Goal: Answer question/provide support: Share knowledge or assist other users

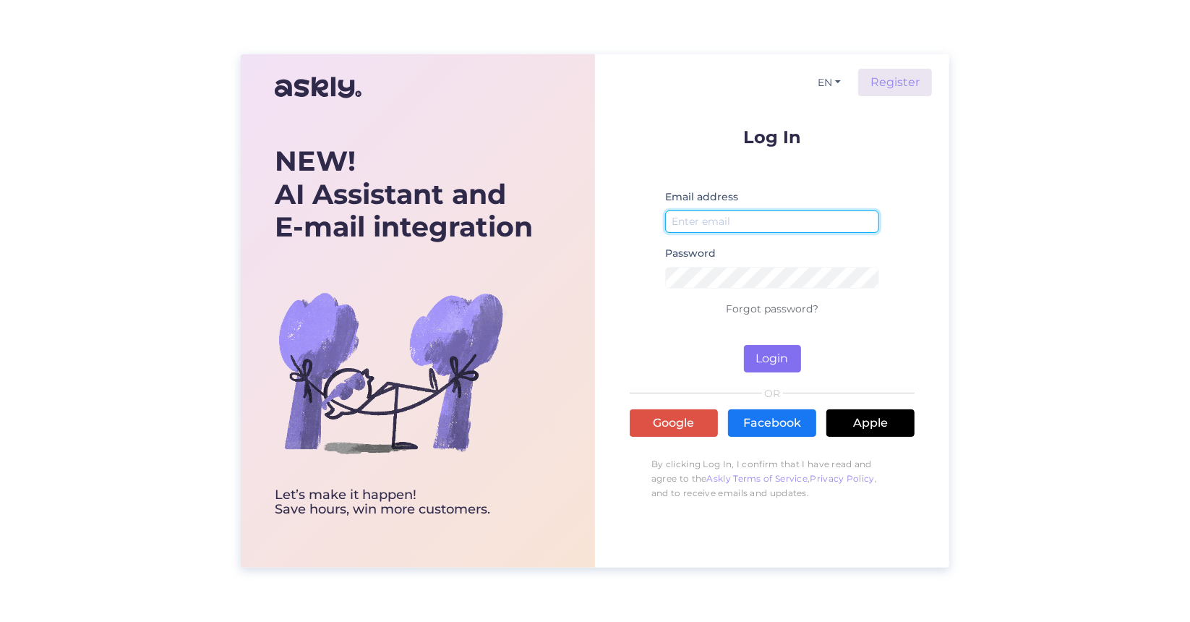
type input "[EMAIL_ADDRESS][DOMAIN_NAME]"
click at [785, 355] on button "Login" at bounding box center [772, 358] width 57 height 27
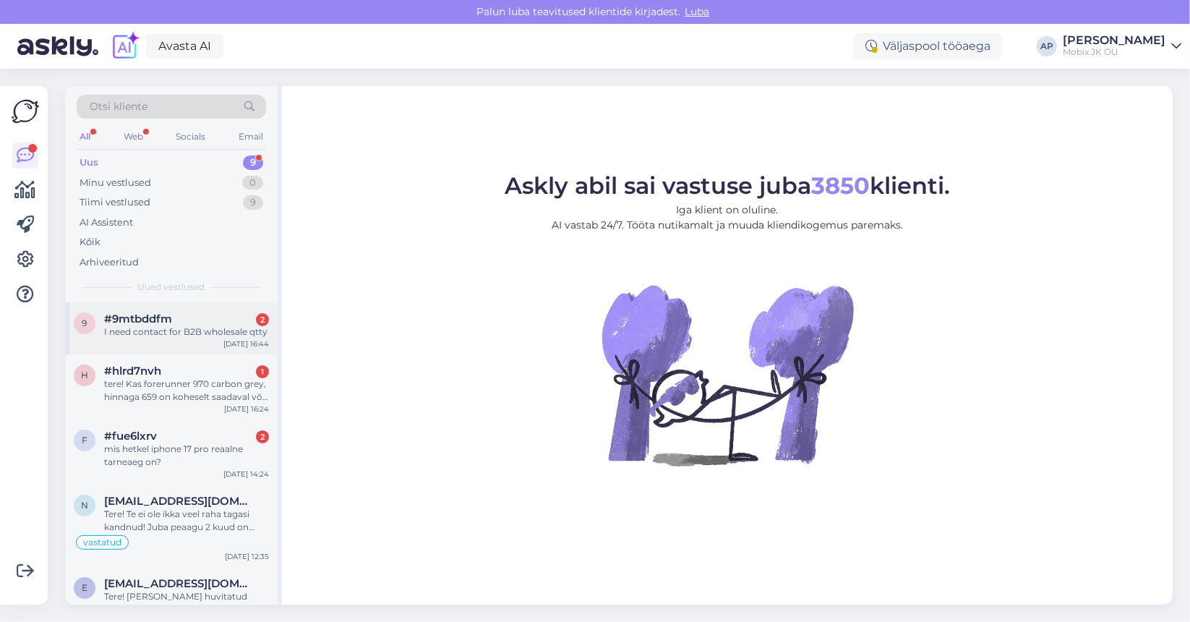
click at [161, 335] on div "I need contact for B2B wholesale qtty" at bounding box center [186, 331] width 165 height 13
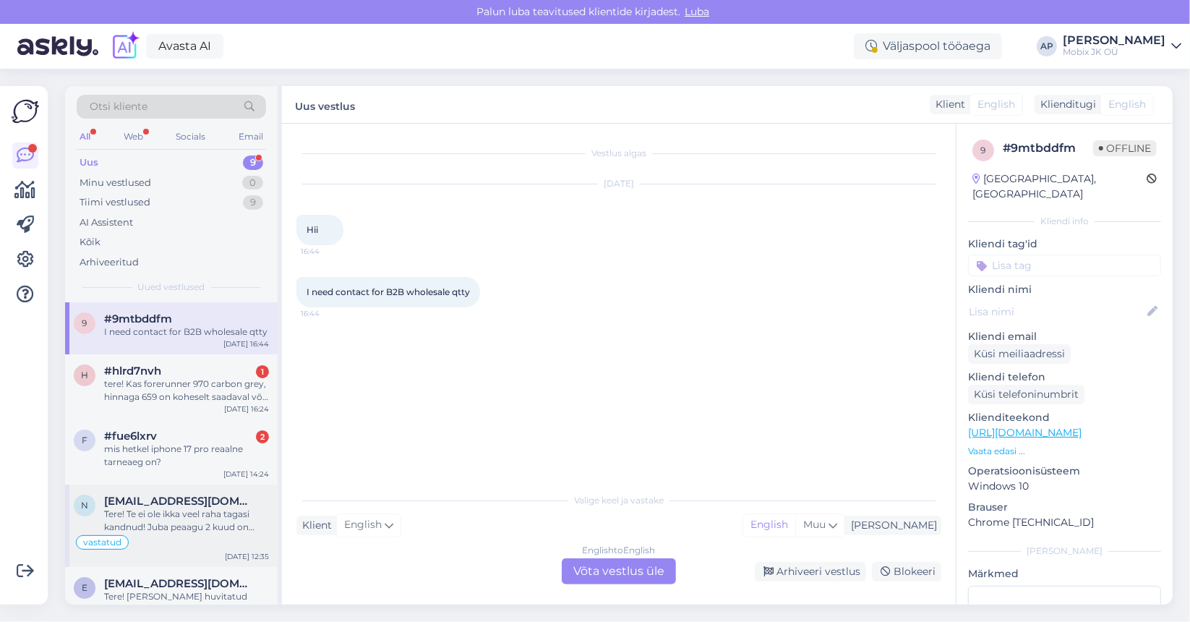
click at [155, 498] on span "[EMAIL_ADDRESS][DOMAIN_NAME]" at bounding box center [179, 501] width 150 height 13
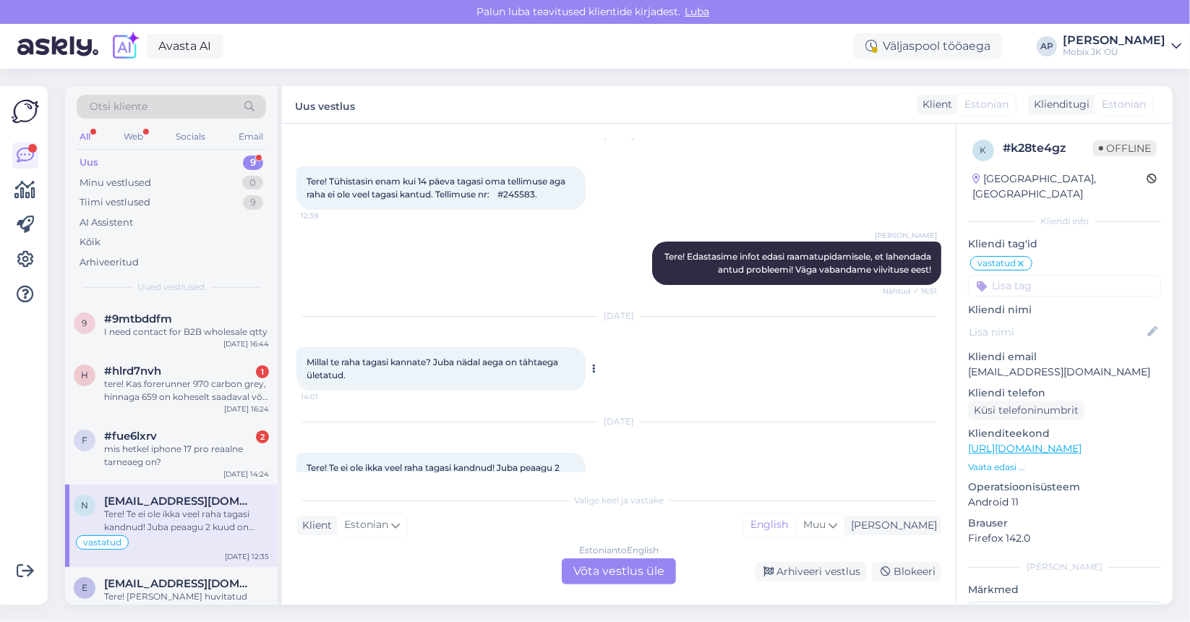
scroll to position [88, 0]
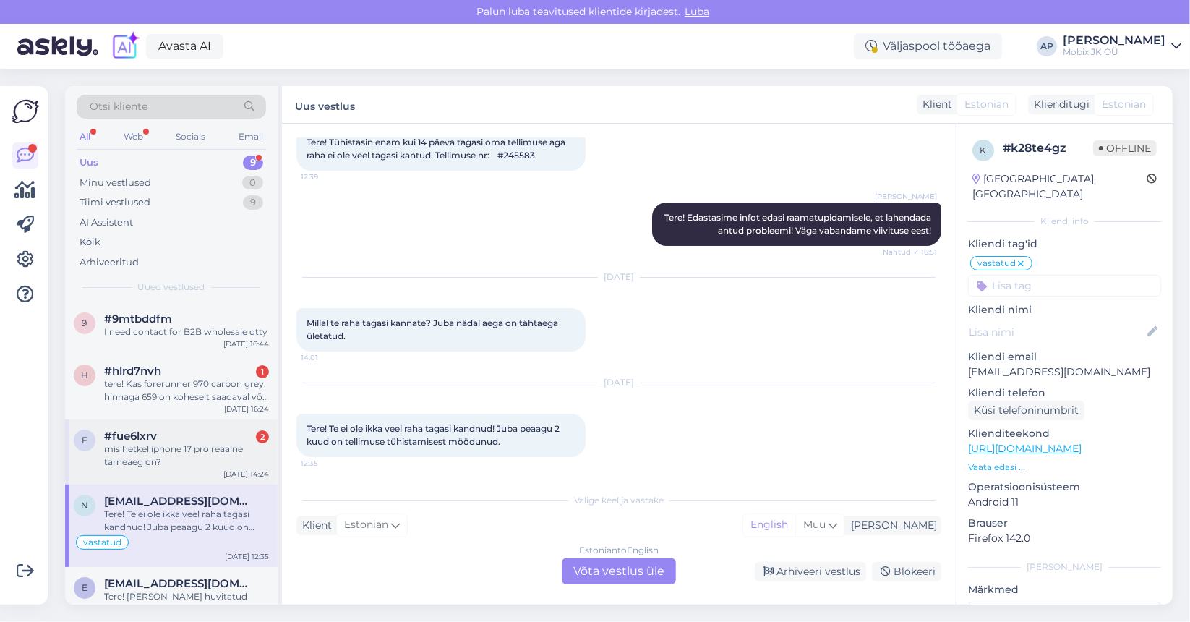
click at [192, 443] on div "mis hetkel iphone 17 pro reaalne tarneaeg on?" at bounding box center [186, 456] width 165 height 26
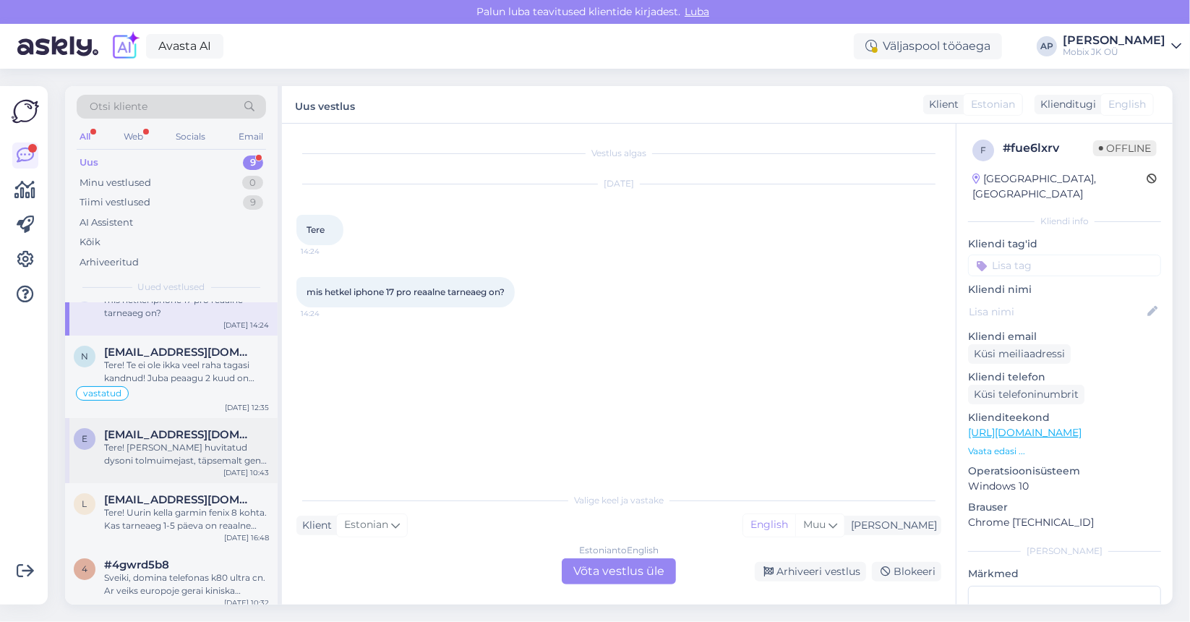
scroll to position [145, 0]
click at [162, 462] on div "Tere! [PERSON_NAME] huvitatud dysoni tolmuimejast, täpsemalt gen5 mudelist. Lei…" at bounding box center [186, 459] width 165 height 26
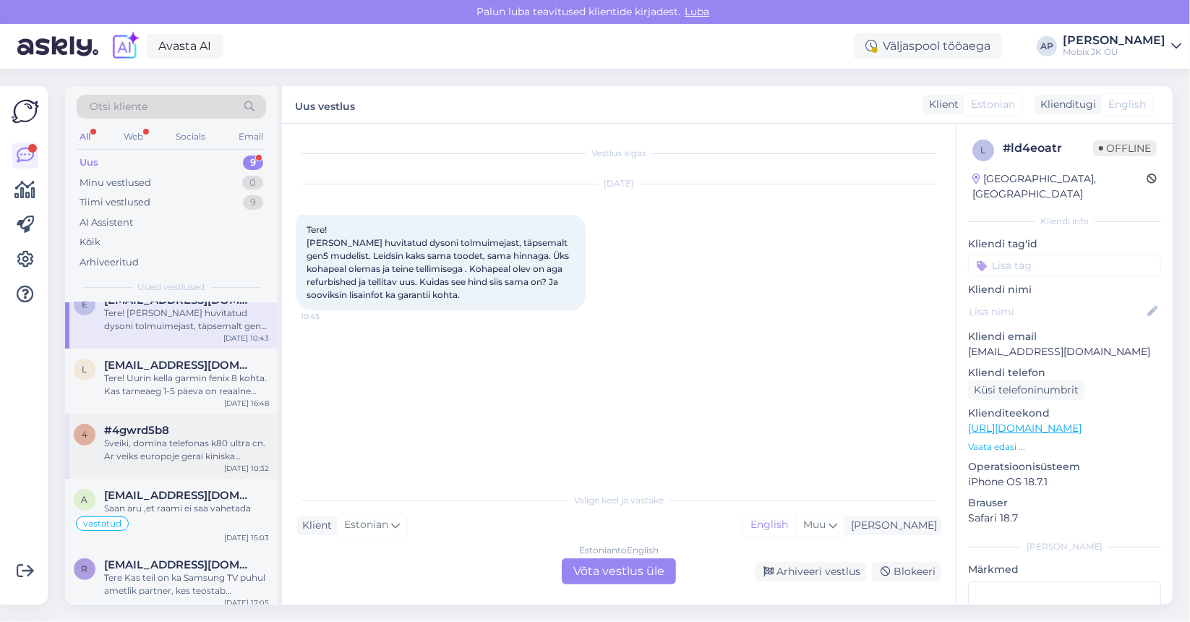
scroll to position [290, 0]
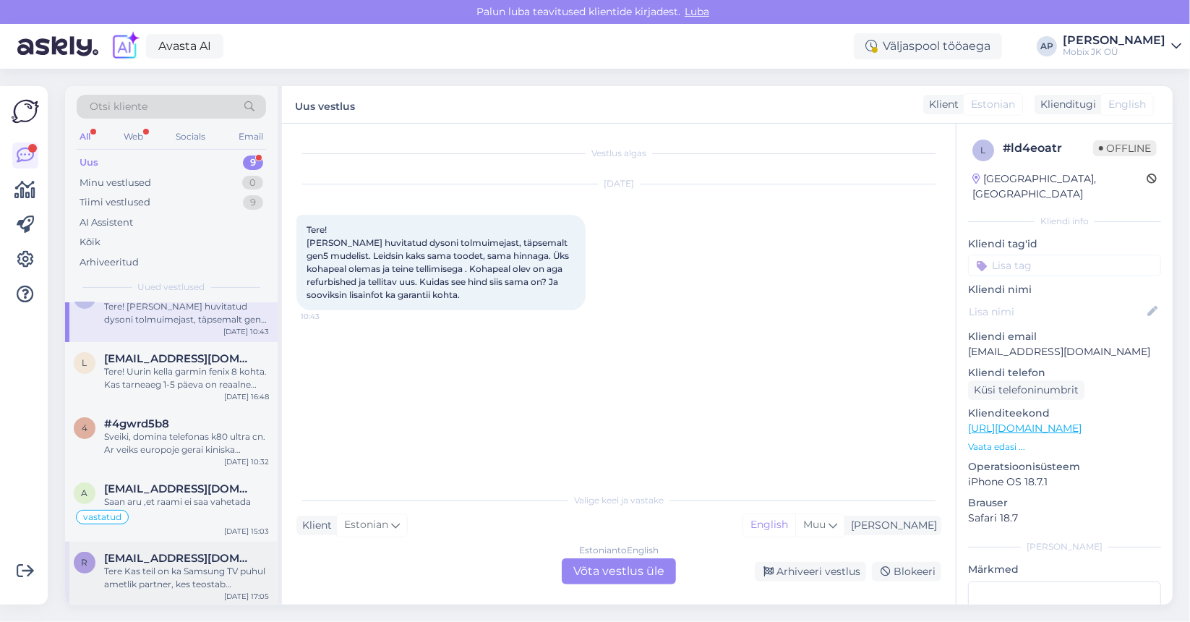
click at [171, 557] on span "[EMAIL_ADDRESS][DOMAIN_NAME]" at bounding box center [179, 558] width 150 height 13
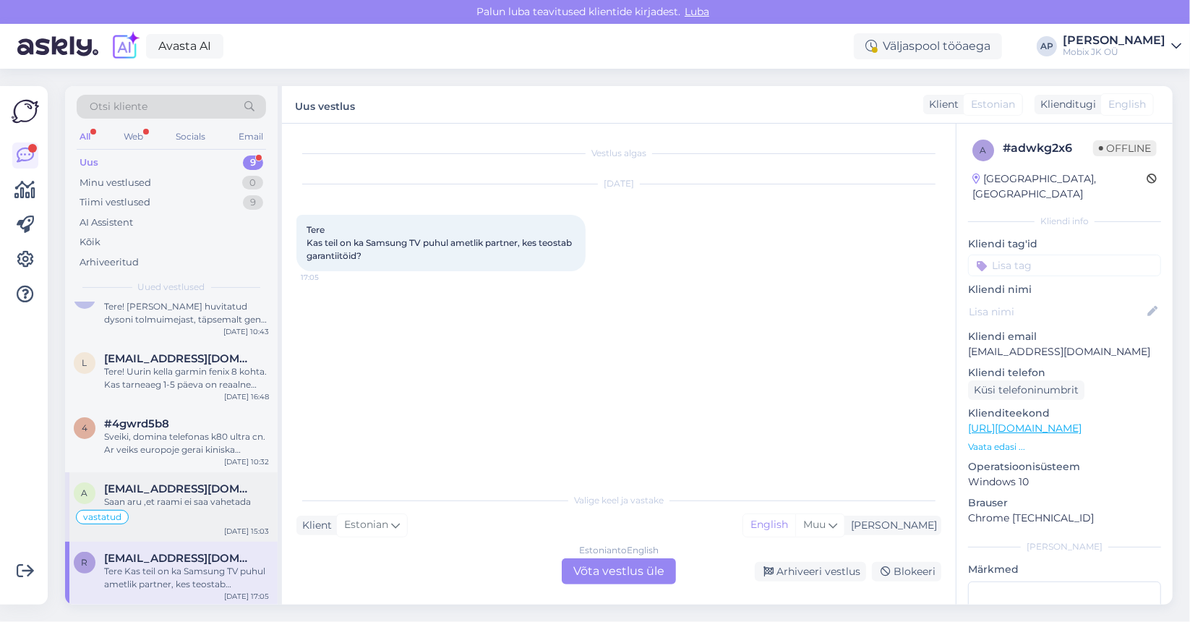
click at [183, 496] on div "Saan aru ,et raami ei saa vahetada" at bounding box center [186, 501] width 165 height 13
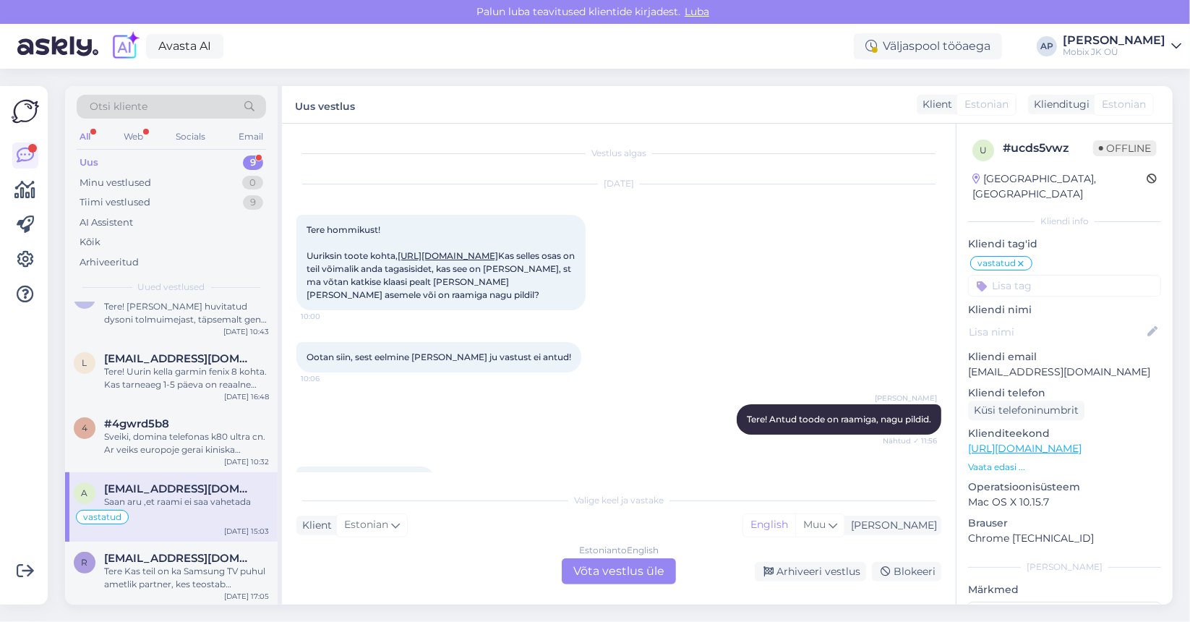
scroll to position [128, 0]
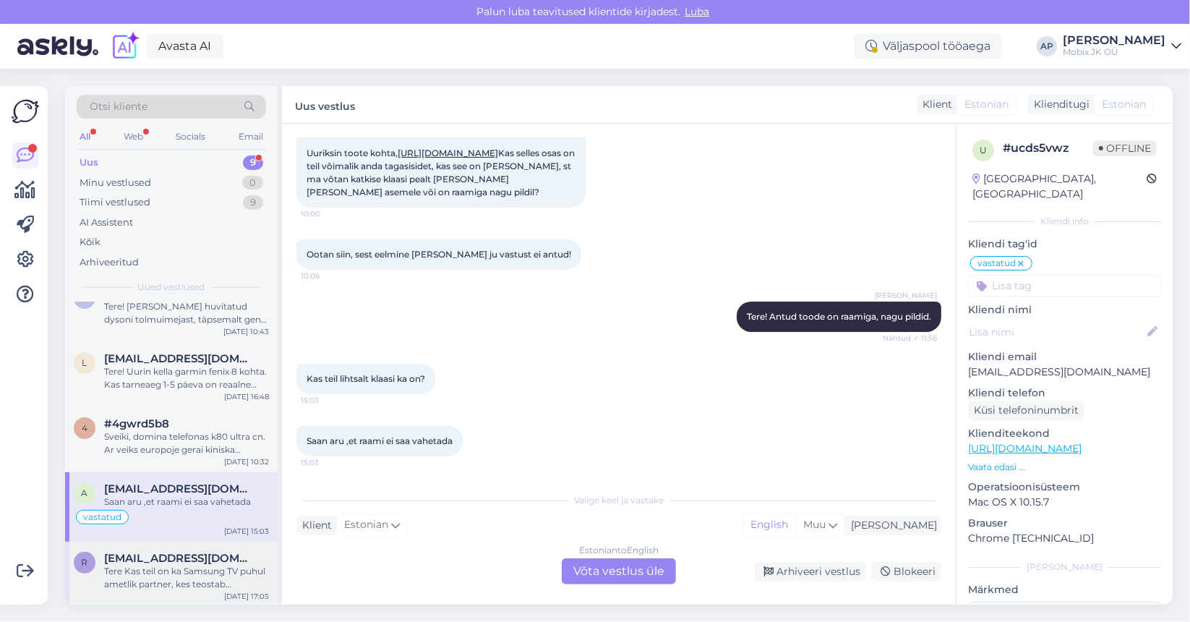
click at [166, 582] on div "Tere Kas teil on ka Samsung TV puhul ametlik partner, kes teostab garantiitöid?" at bounding box center [186, 578] width 165 height 26
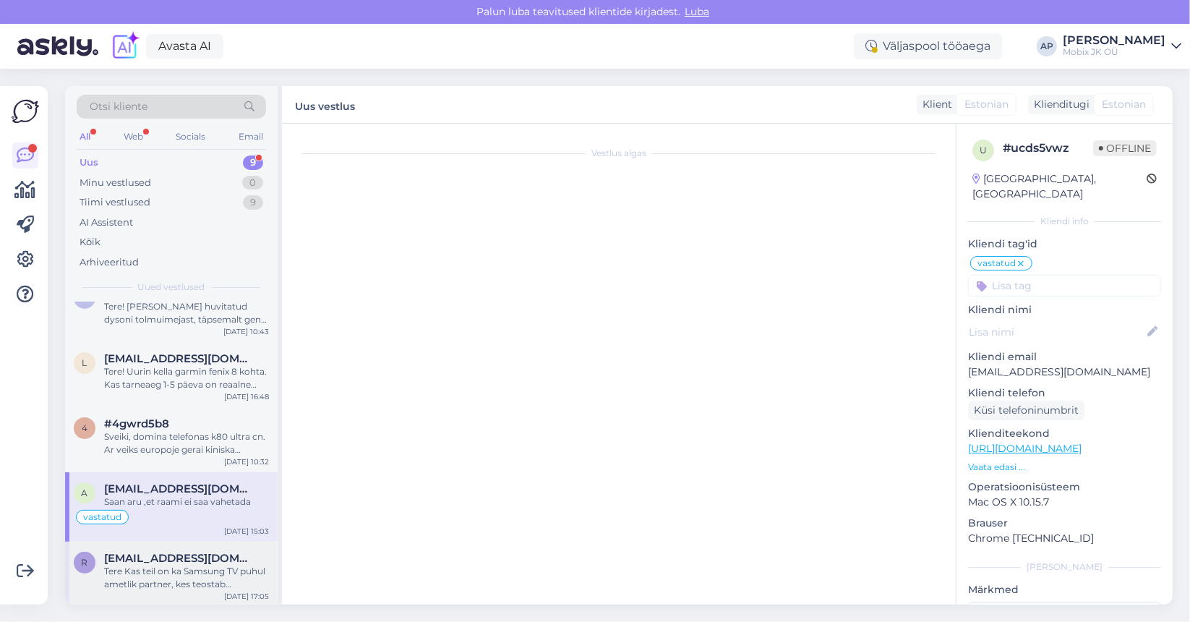
scroll to position [0, 0]
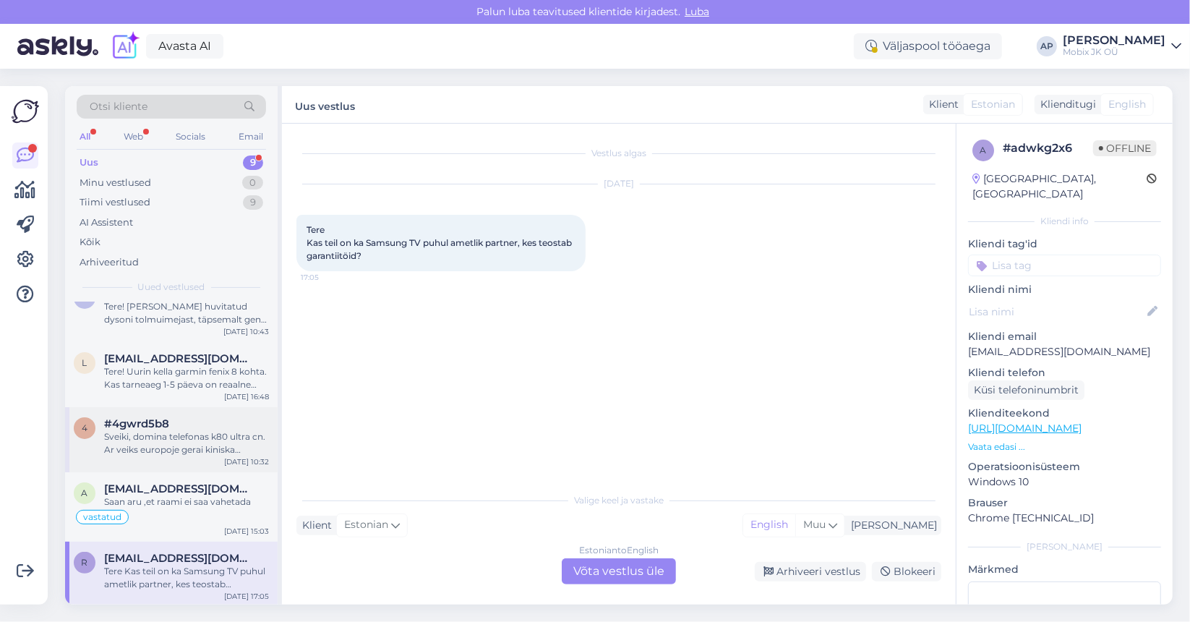
click at [184, 430] on div "Sveiki, domina telefonas k80 ultra cn. Ar veiks europoje gerai kiniska telefono…" at bounding box center [186, 443] width 165 height 26
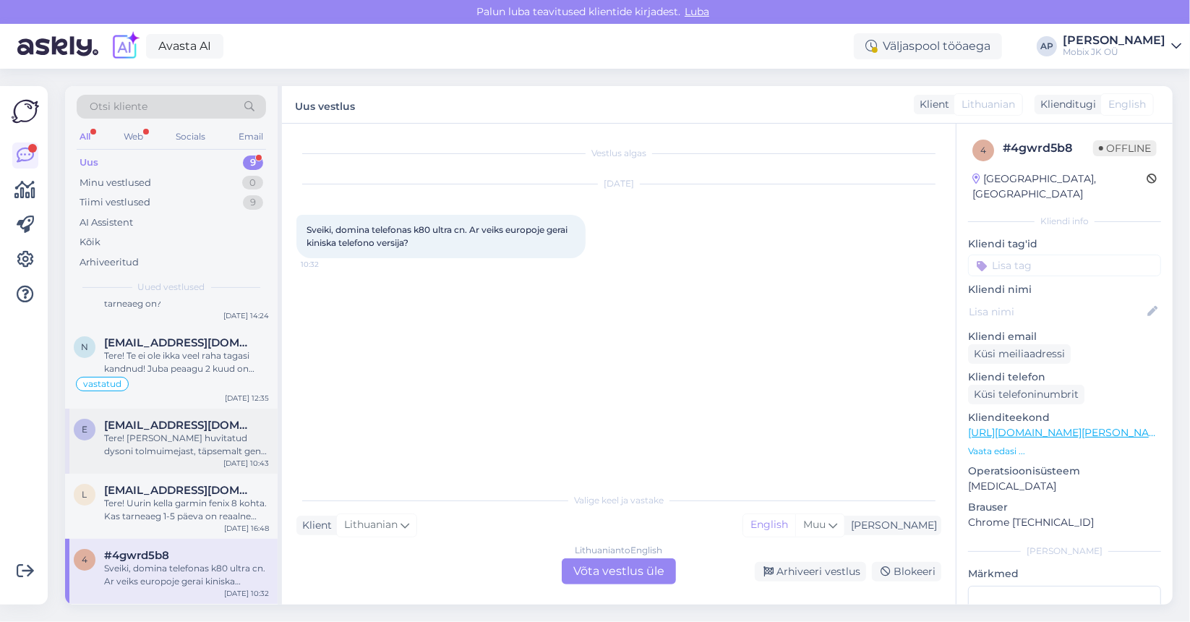
scroll to position [145, 0]
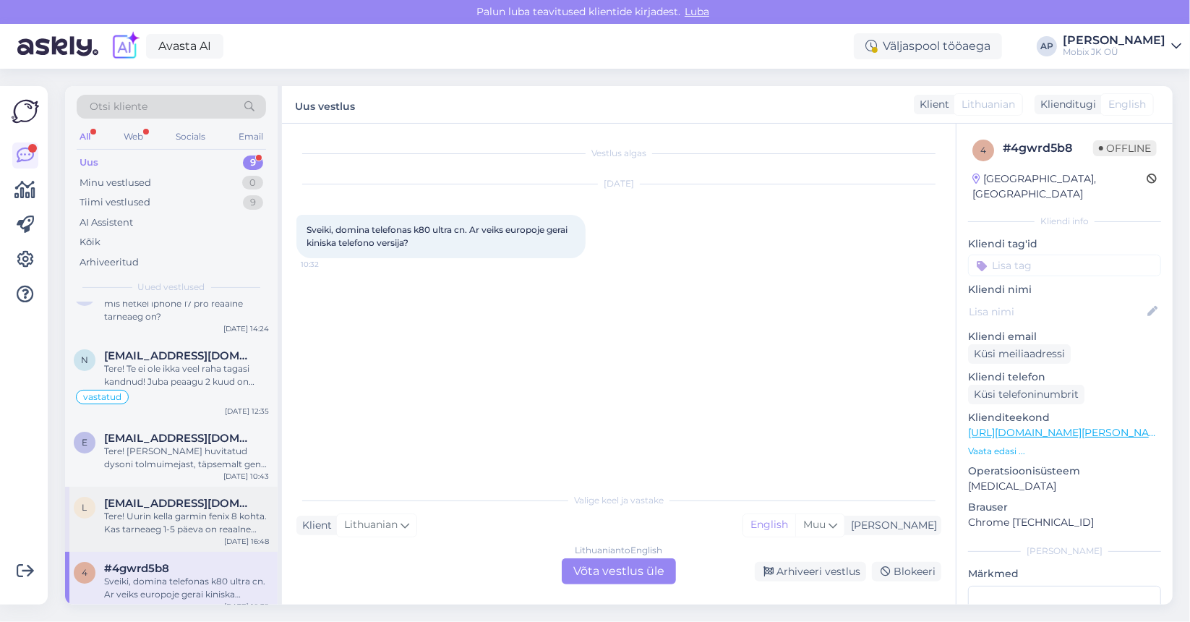
click at [175, 510] on div "Tere! Uurin kella garmin fenix 8 kohta. Kas tarneaeg 1-5 päeva on reaalne aeg? …" at bounding box center [186, 523] width 165 height 26
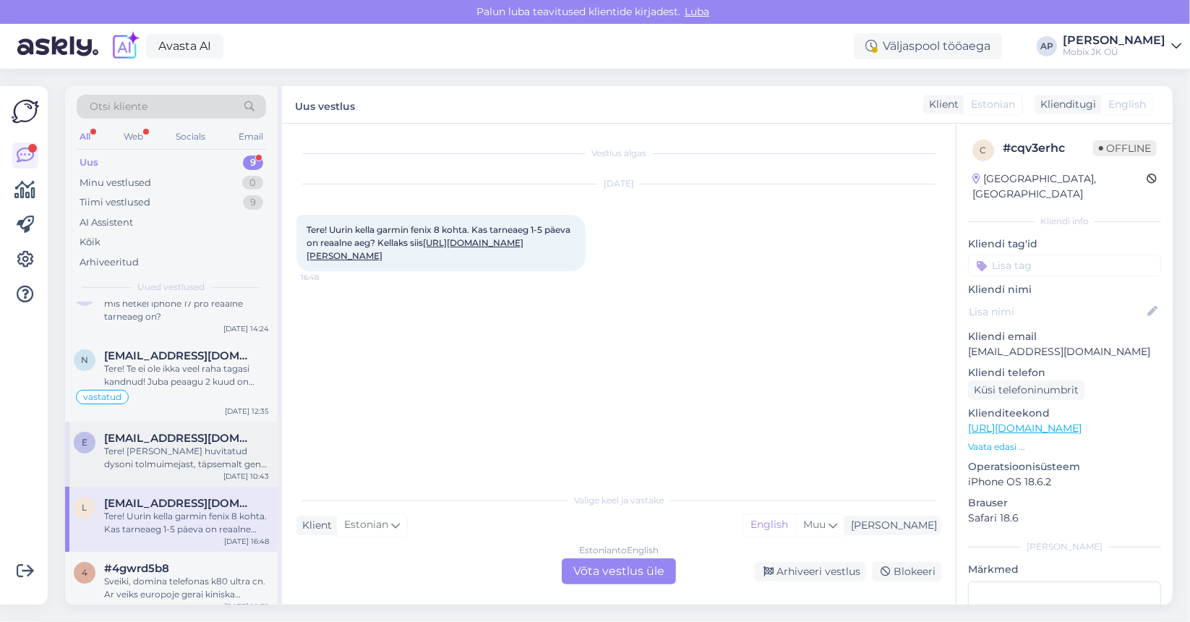
click at [192, 449] on div "Tere! [PERSON_NAME] huvitatud dysoni tolmuimejast, täpsemalt gen5 mudelist. Lei…" at bounding box center [186, 458] width 165 height 26
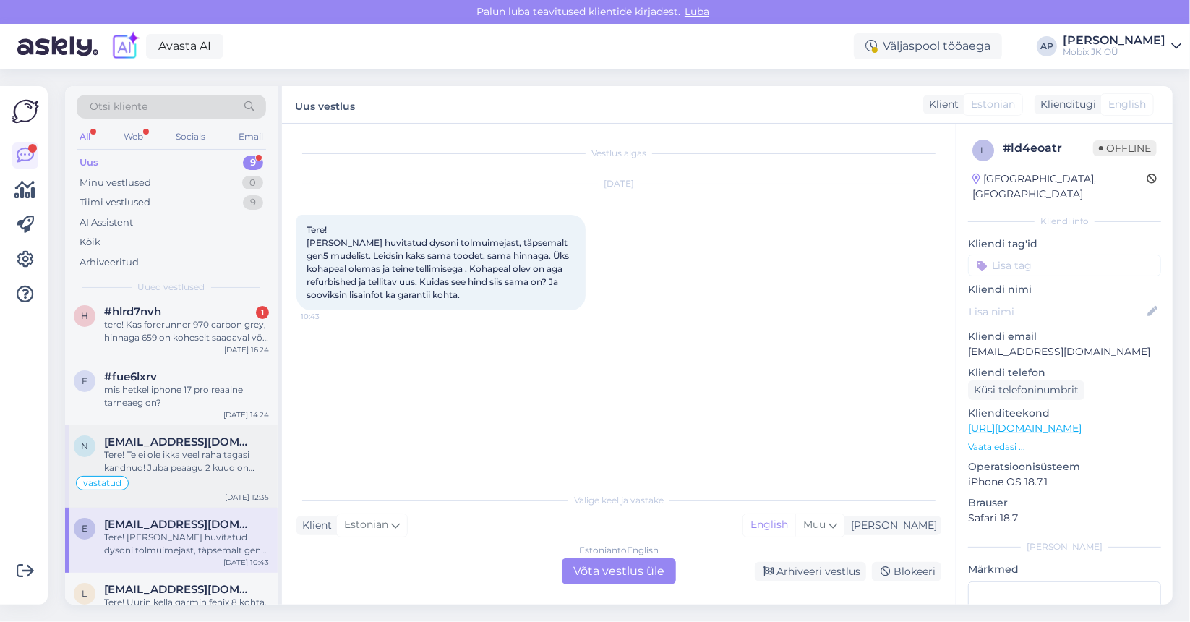
scroll to position [0, 0]
